Goal: Check status: Check status

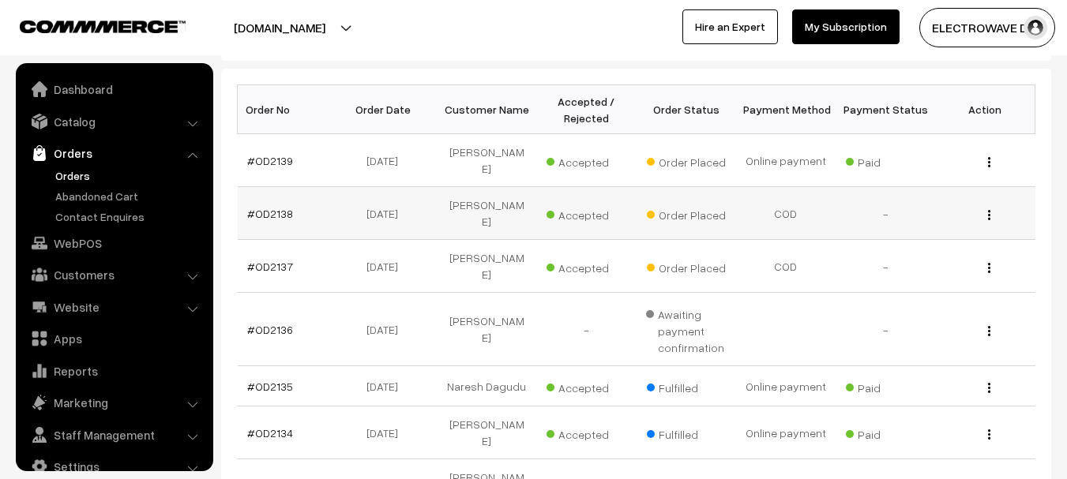
scroll to position [25, 0]
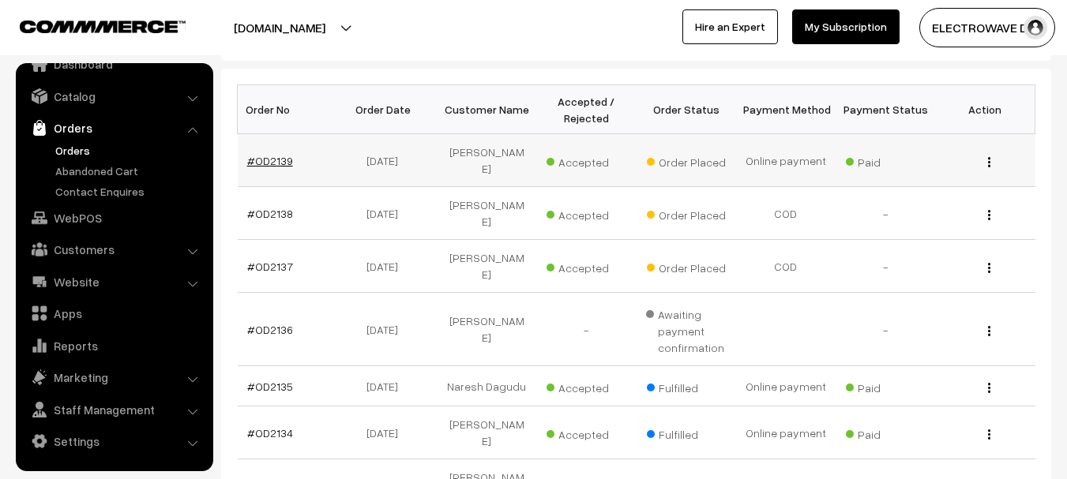
click at [281, 155] on link "#OD2139" at bounding box center [270, 160] width 46 height 13
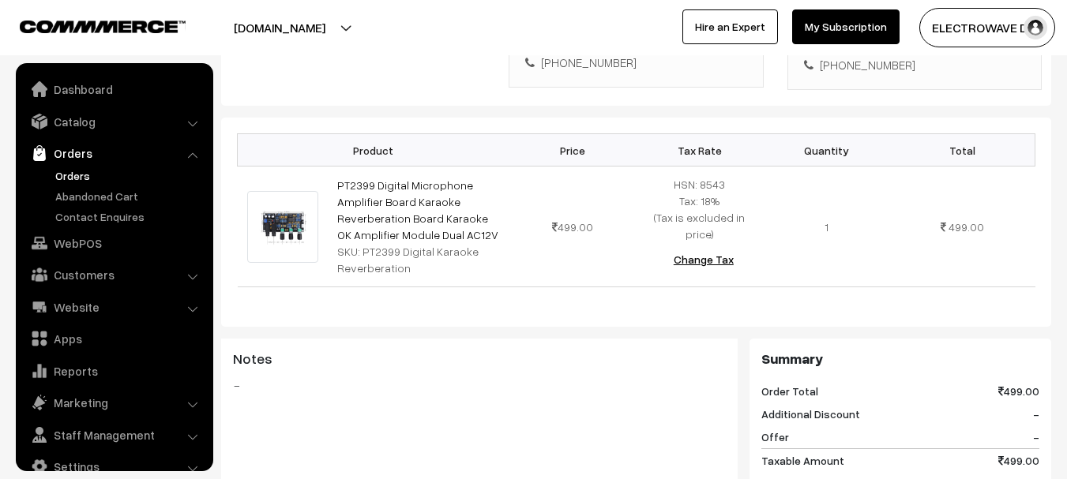
scroll to position [25, 0]
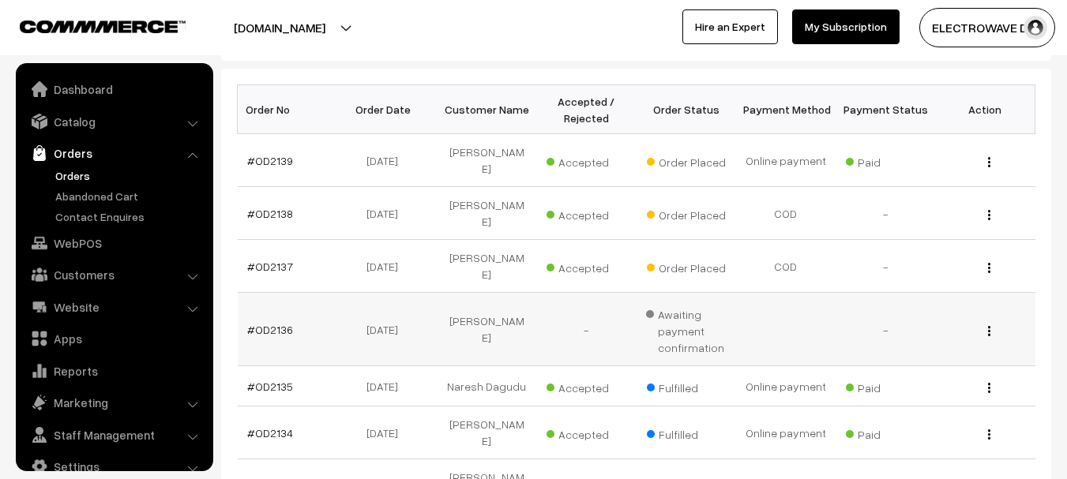
scroll to position [25, 0]
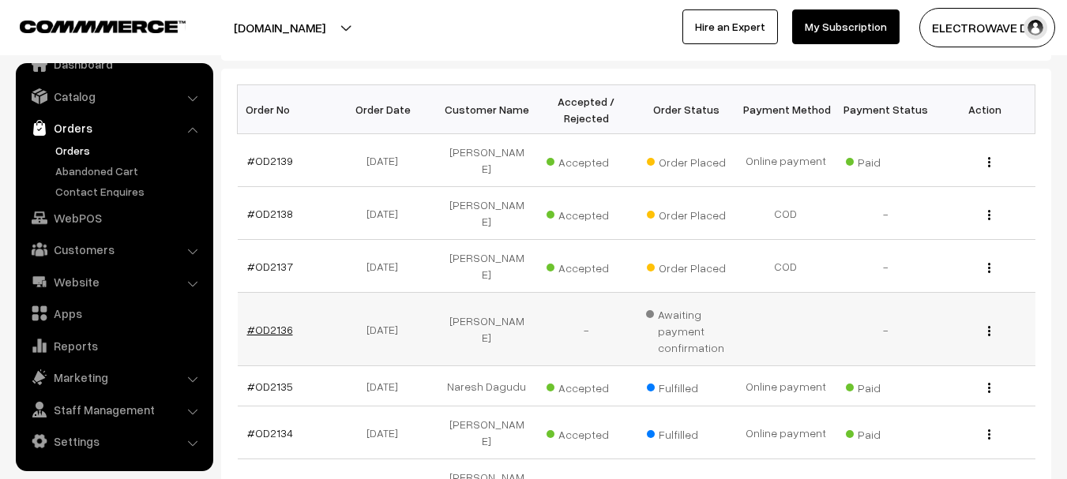
click at [268, 323] on link "#OD2136" at bounding box center [270, 329] width 46 height 13
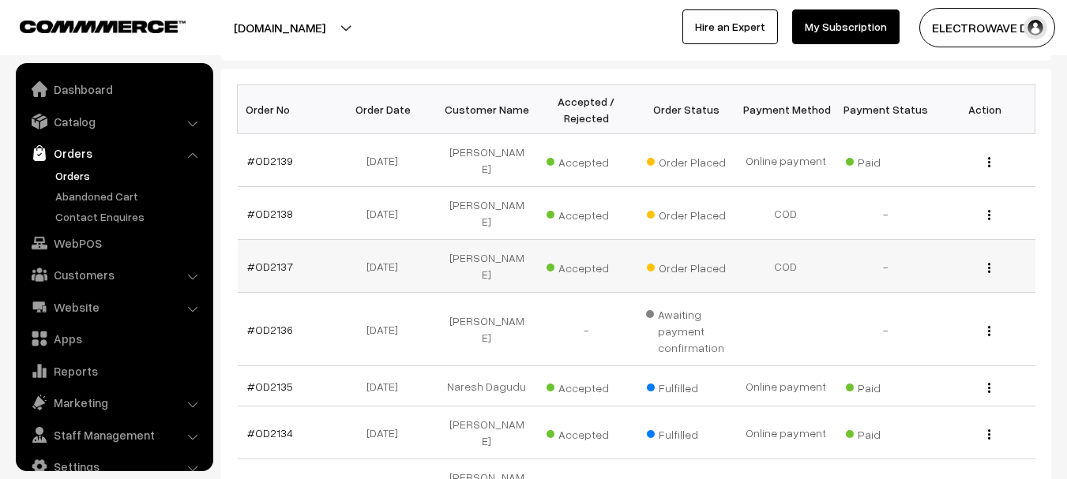
scroll to position [25, 0]
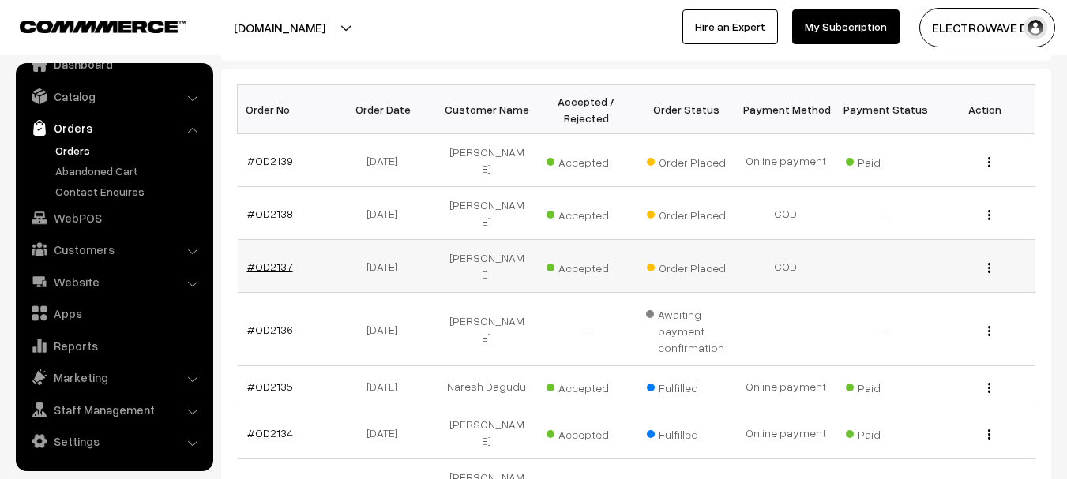
click at [277, 260] on link "#OD2137" at bounding box center [270, 266] width 46 height 13
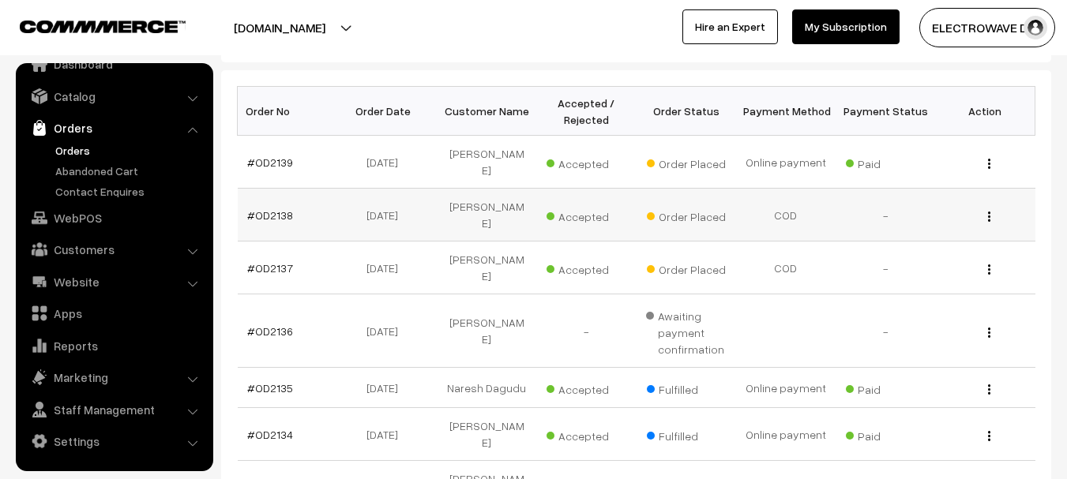
scroll to position [237, 0]
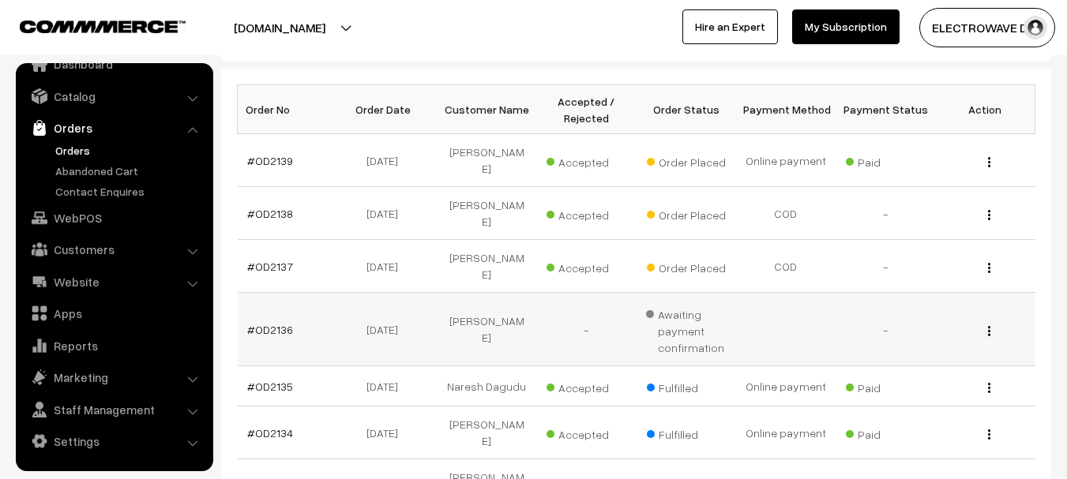
click at [679, 329] on span "Awaiting payment confirmation" at bounding box center [686, 329] width 81 height 54
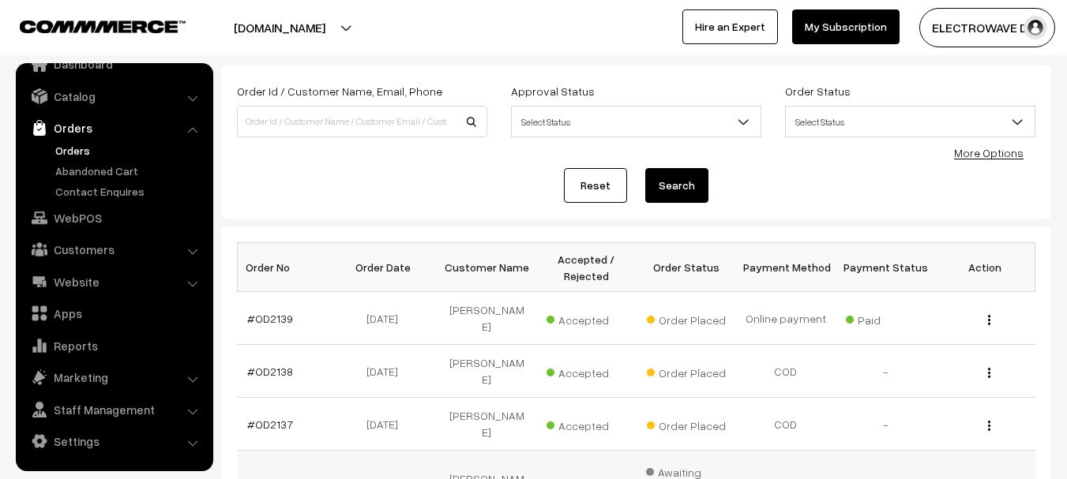
scroll to position [0, 0]
